Goal: Task Accomplishment & Management: Manage account settings

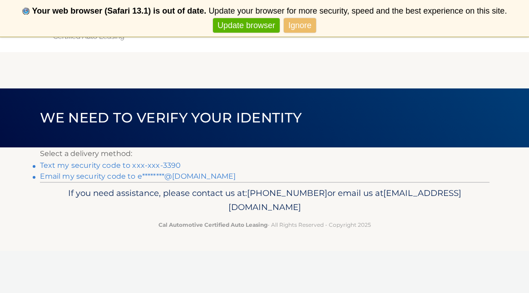
click at [164, 163] on link "Text my security code to xxx-xxx-3390" at bounding box center [110, 165] width 141 height 9
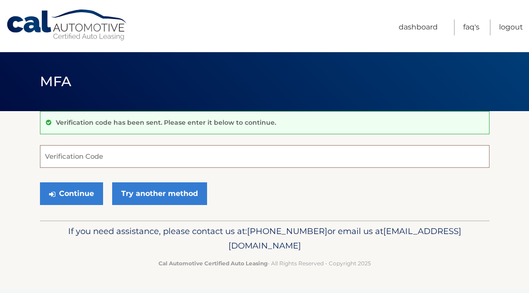
click at [61, 160] on input "Verification Code" at bounding box center [264, 156] width 449 height 23
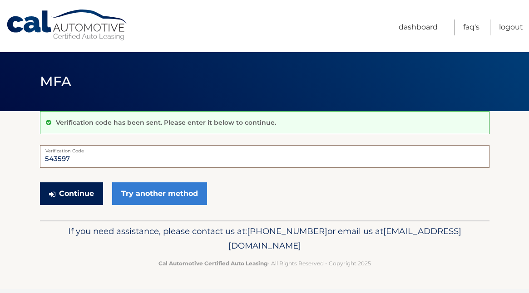
type input "543597"
click at [69, 192] on button "Continue" at bounding box center [71, 194] width 63 height 23
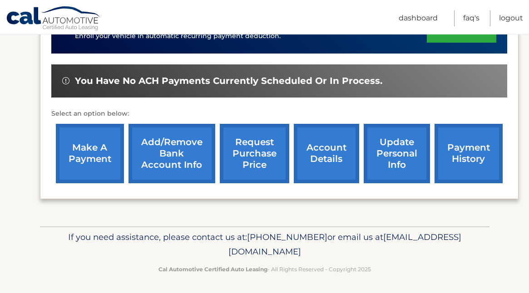
scroll to position [310, 0]
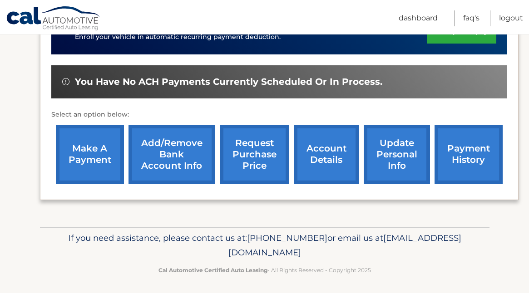
click at [315, 158] on link "account details" at bounding box center [326, 154] width 65 height 59
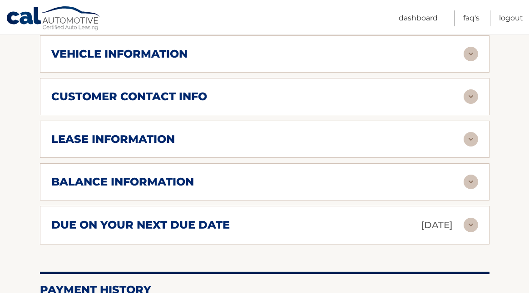
scroll to position [458, 0]
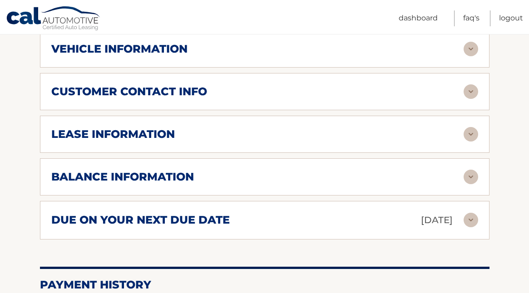
click at [471, 127] on img at bounding box center [471, 134] width 15 height 15
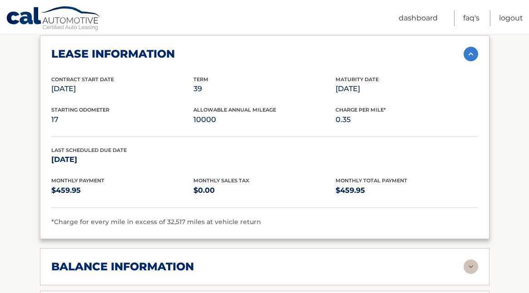
scroll to position [538, 0]
click at [512, 19] on link "Logout" at bounding box center [511, 18] width 24 height 16
